Goal: Transaction & Acquisition: Purchase product/service

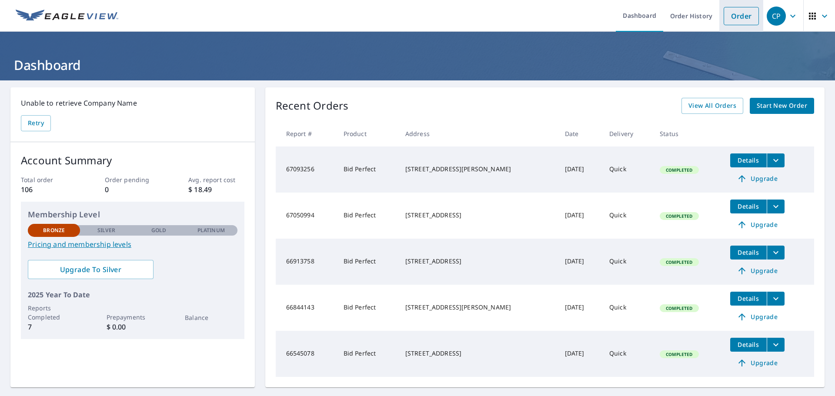
click at [740, 20] on link "Order" at bounding box center [741, 16] width 35 height 18
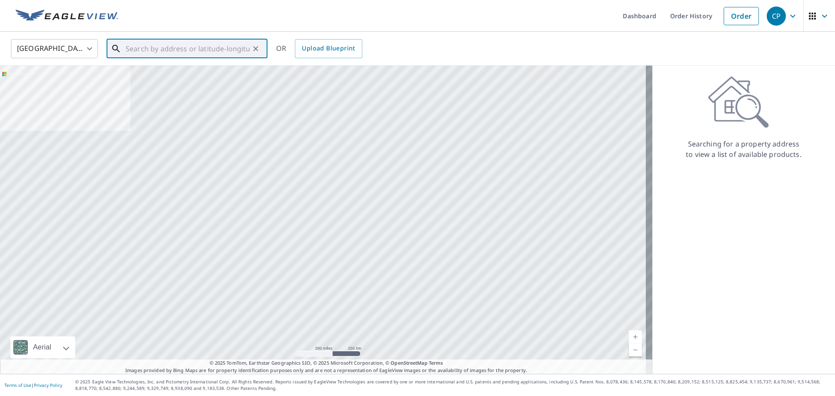
click at [178, 50] on input "text" at bounding box center [188, 49] width 124 height 24
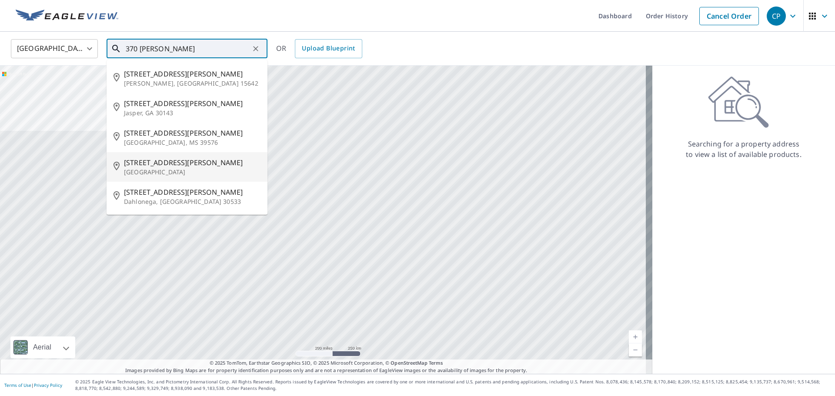
click at [156, 164] on span "[STREET_ADDRESS][PERSON_NAME]" at bounding box center [192, 163] width 137 height 10
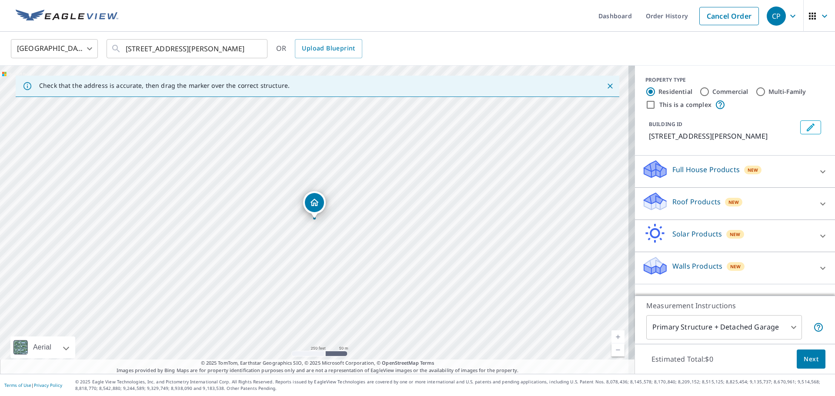
click at [615, 335] on link "Current Level 17, Zoom In" at bounding box center [618, 337] width 13 height 13
click at [615, 335] on link "Current Level 18, Zoom In" at bounding box center [618, 337] width 13 height 13
click at [615, 335] on link "Current Level 19, Zoom In" at bounding box center [618, 337] width 13 height 13
click at [615, 335] on link "Current Level 20, Zoom In Disabled" at bounding box center [618, 337] width 13 height 13
click at [248, 48] on input "[STREET_ADDRESS][PERSON_NAME]" at bounding box center [188, 49] width 124 height 24
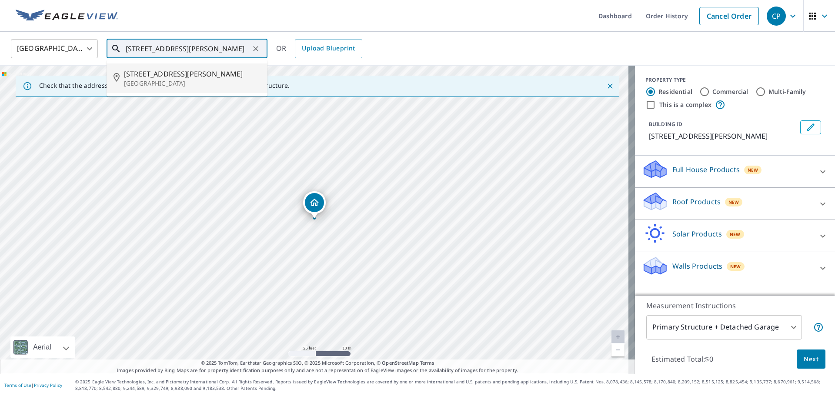
click at [194, 73] on span "[STREET_ADDRESS][PERSON_NAME]" at bounding box center [192, 74] width 137 height 10
type input "[STREET_ADDRESS][PERSON_NAME]"
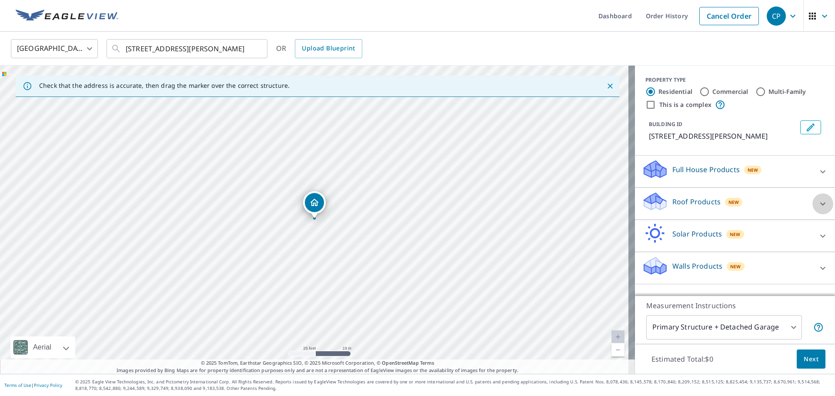
click at [821, 204] on icon at bounding box center [823, 203] width 5 height 3
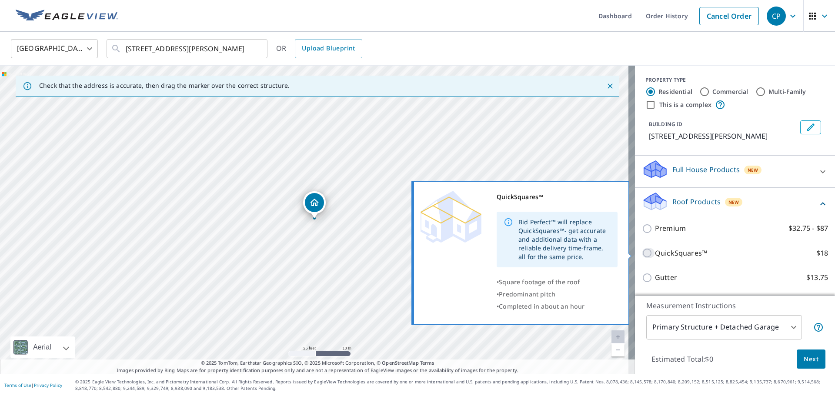
click at [642, 254] on input "QuickSquares™ $18" at bounding box center [648, 253] width 13 height 10
checkbox input "true"
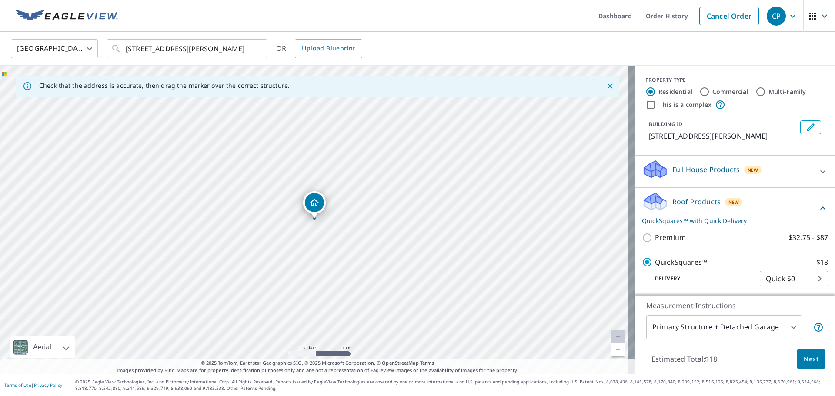
click at [805, 278] on body "CP CP Dashboard Order History Cancel Order CP [GEOGRAPHIC_DATA] [GEOGRAPHIC_DAT…" at bounding box center [417, 198] width 835 height 396
click at [734, 252] on div at bounding box center [417, 198] width 835 height 396
click at [804, 362] on span "Next" at bounding box center [811, 359] width 15 height 11
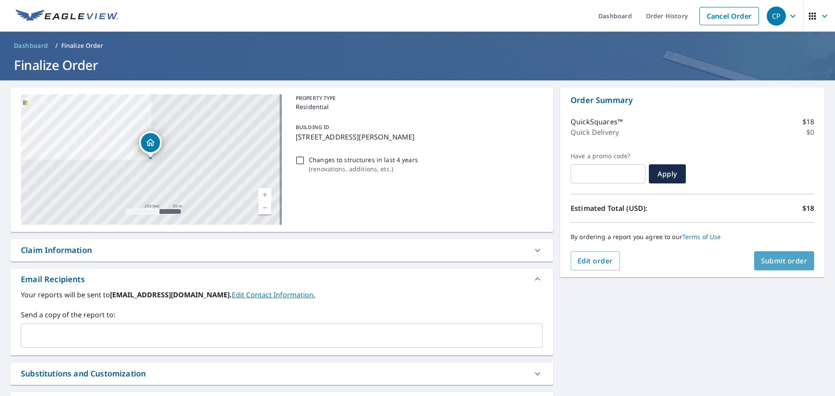
click at [778, 261] on span "Submit order" at bounding box center [784, 261] width 47 height 10
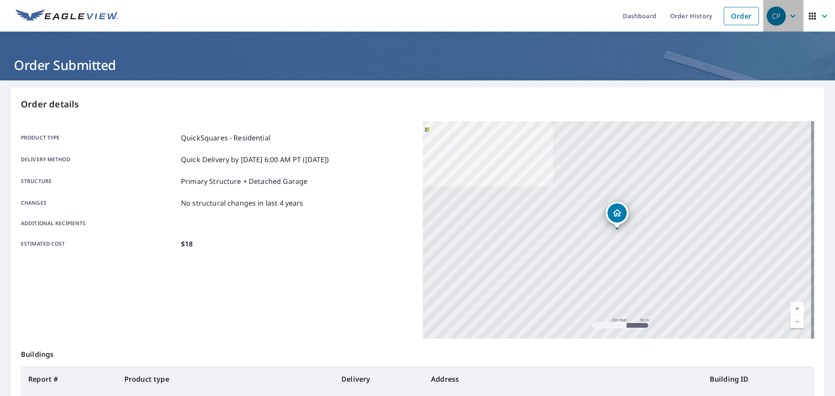
click at [788, 18] on icon "button" at bounding box center [793, 16] width 10 height 10
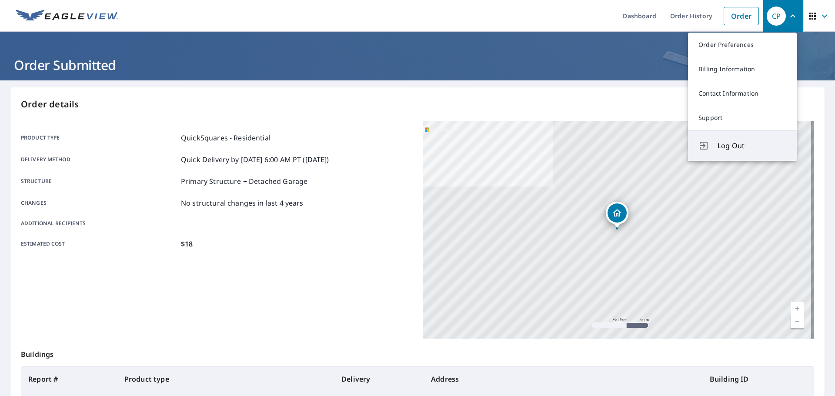
click at [729, 144] on span "Log Out" at bounding box center [752, 146] width 69 height 10
